Goal: Transaction & Acquisition: Purchase product/service

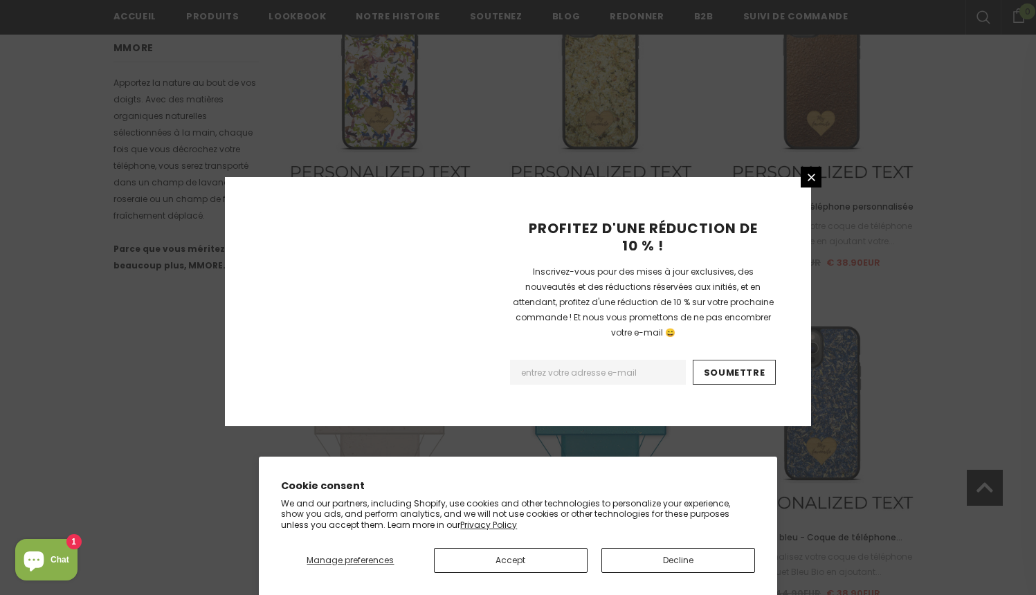
scroll to position [1592, 0]
